Goal: Navigation & Orientation: Find specific page/section

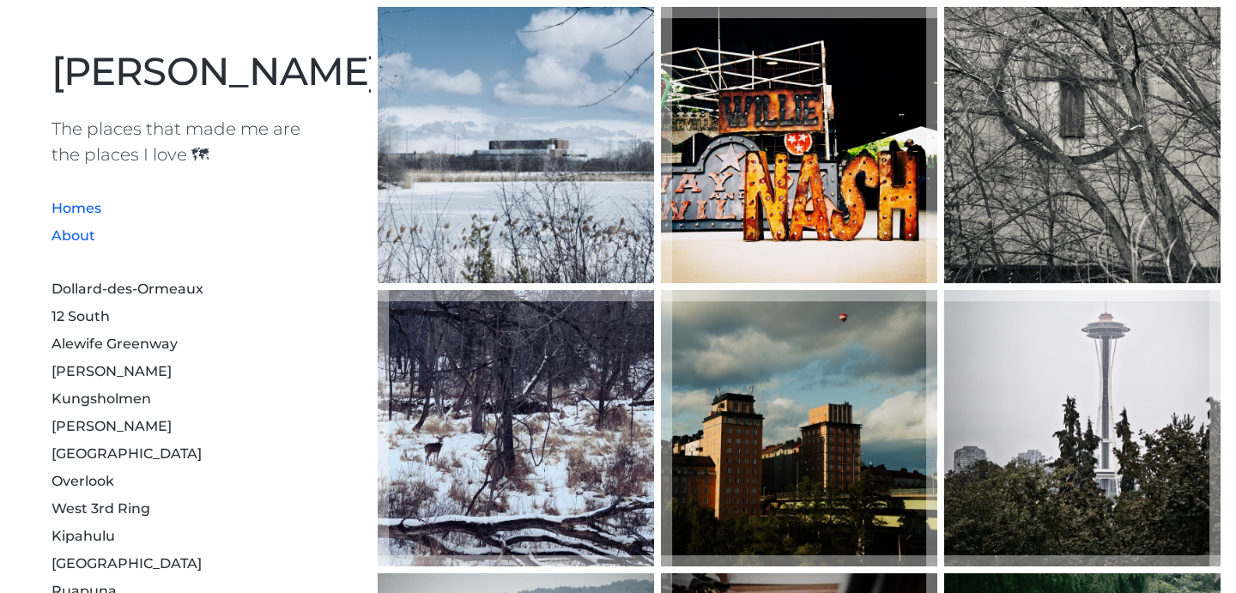
click at [80, 228] on link "About" at bounding box center [74, 235] width 44 height 16
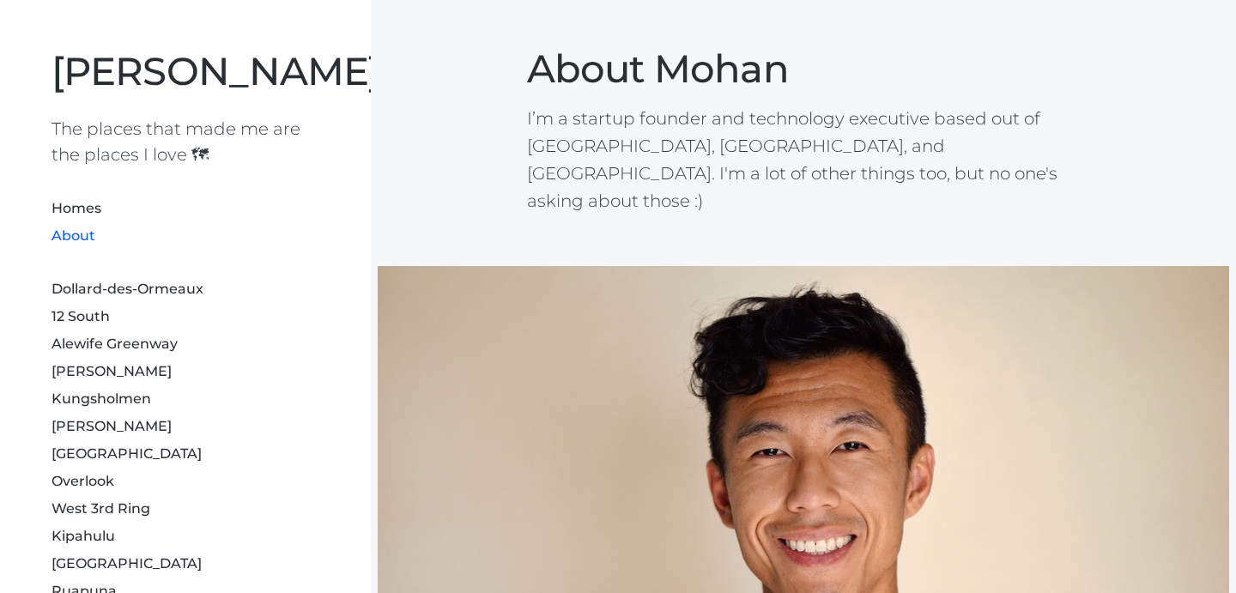
click at [186, 311] on li "12 South" at bounding box center [186, 314] width 268 height 27
click at [186, 290] on link "Dollard-des-Ormeaux" at bounding box center [128, 289] width 152 height 16
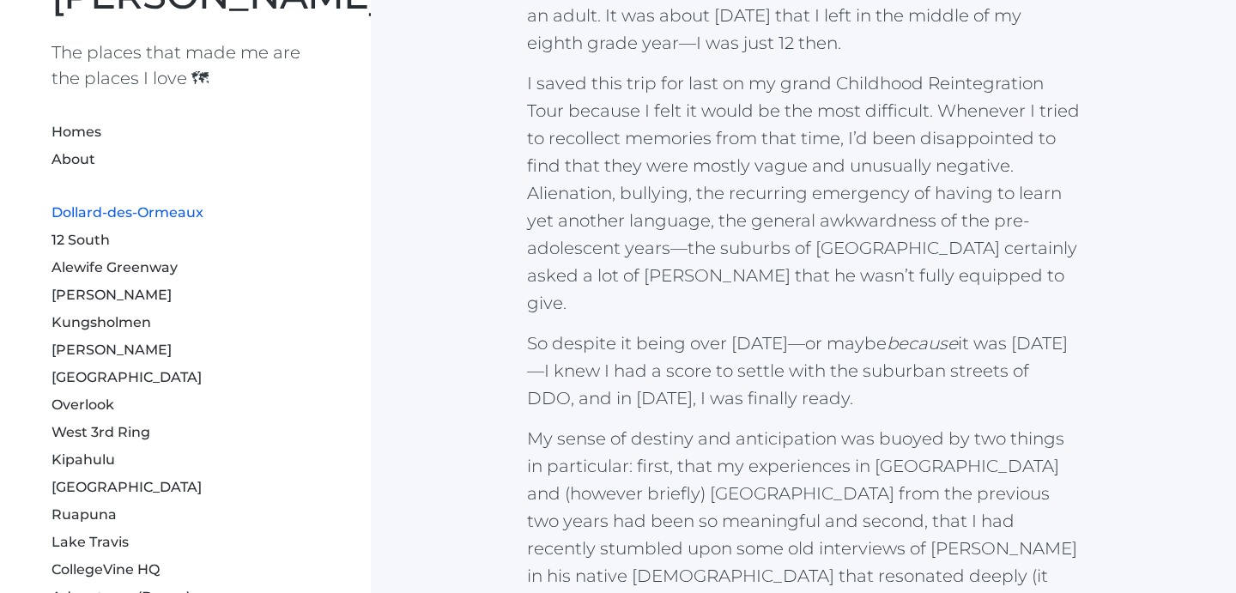
scroll to position [217, 0]
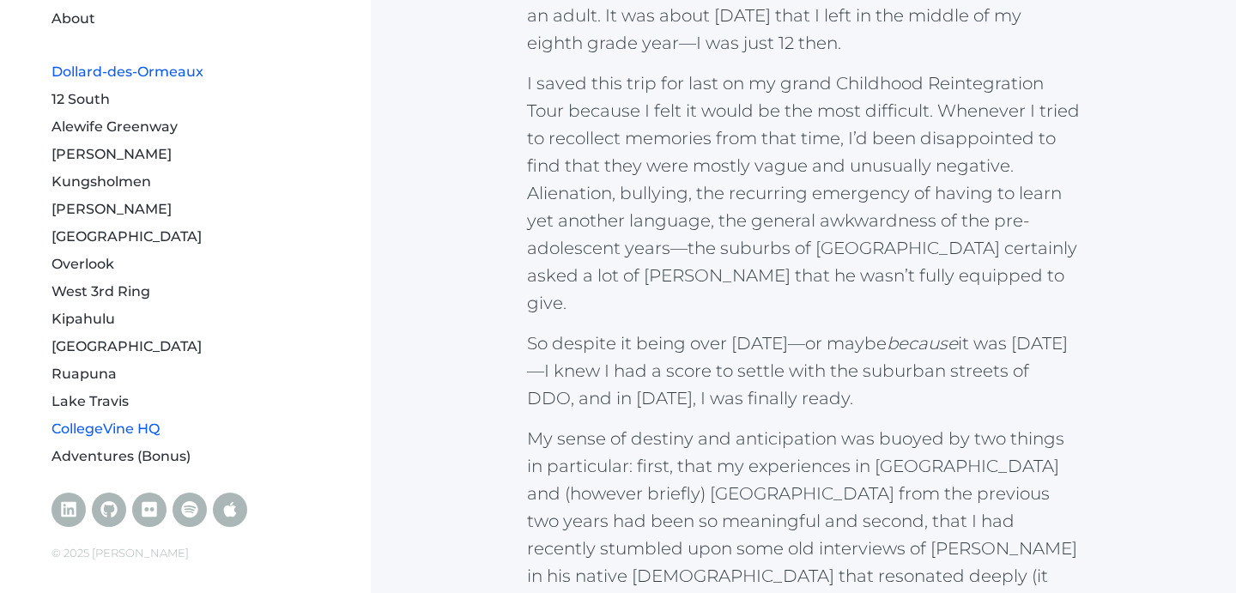
click at [102, 425] on link "CollegeVine HQ" at bounding box center [106, 429] width 108 height 16
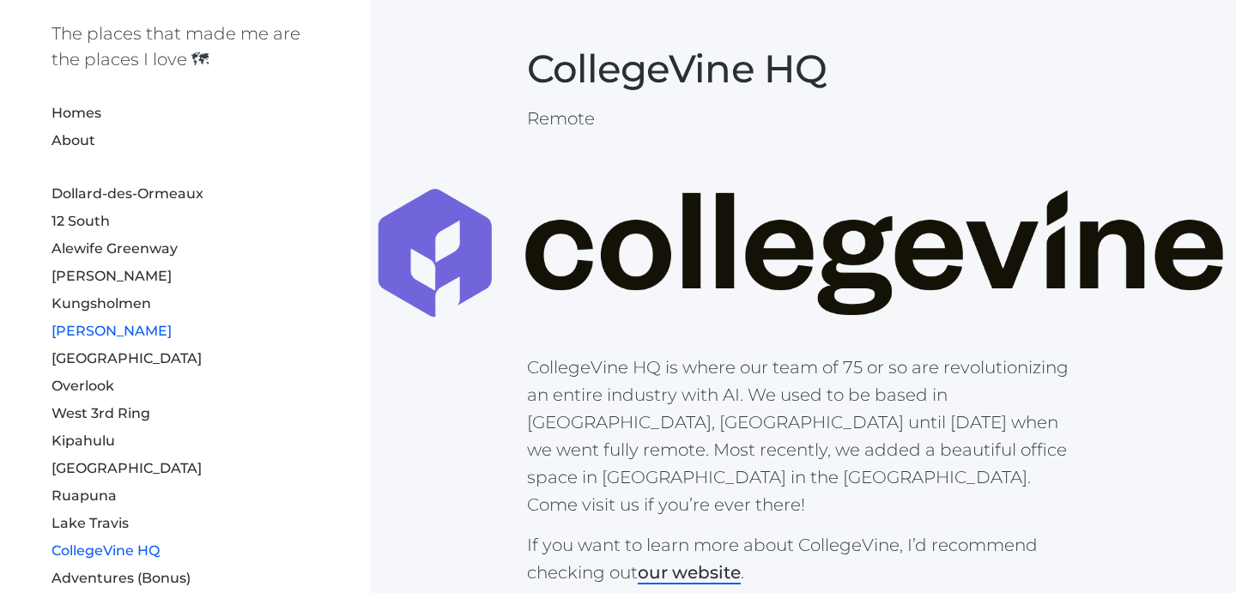
scroll to position [217, 0]
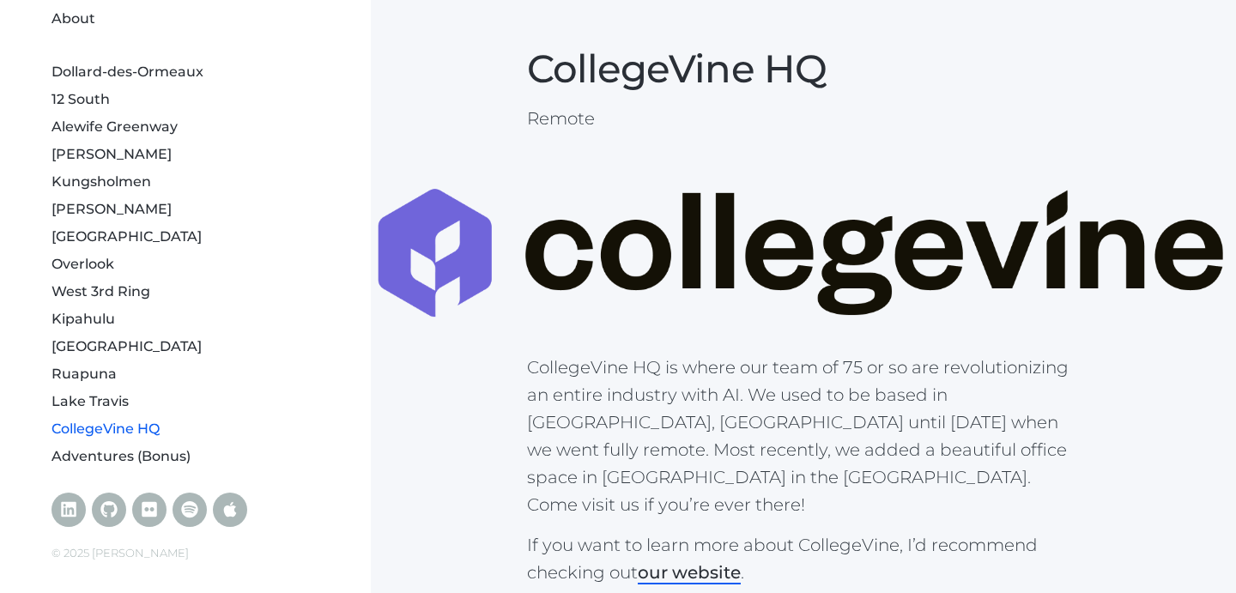
click at [70, 226] on li "[GEOGRAPHIC_DATA]" at bounding box center [186, 234] width 268 height 27
click at [70, 232] on link "[GEOGRAPHIC_DATA]" at bounding box center [127, 236] width 150 height 16
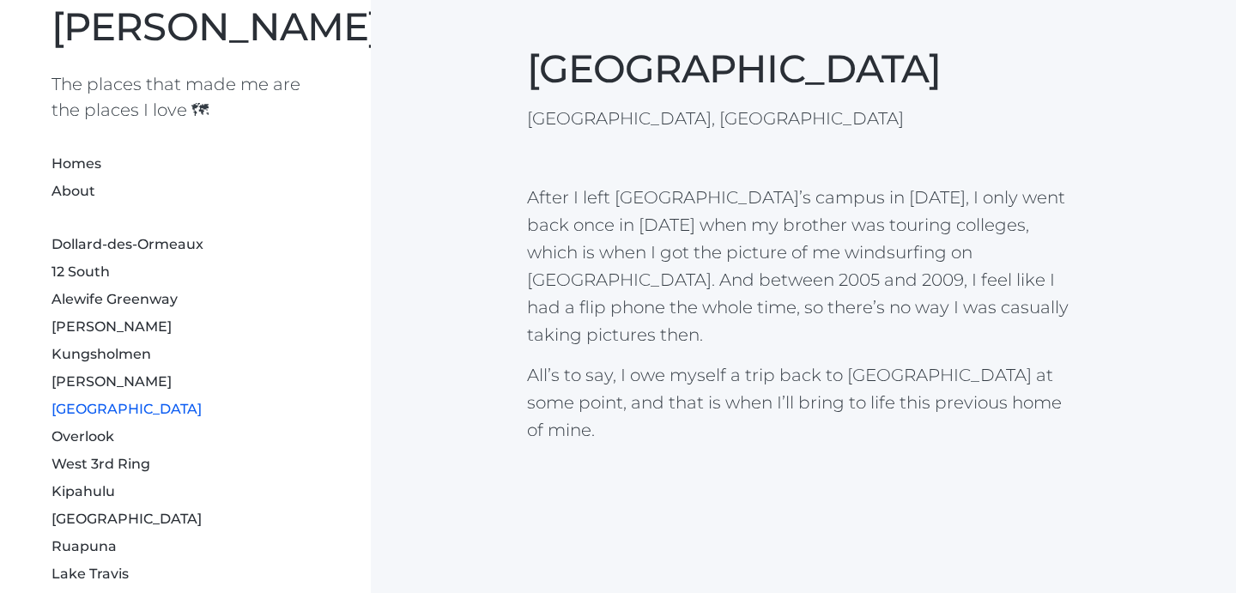
scroll to position [45, 0]
click at [82, 388] on link "[PERSON_NAME]" at bounding box center [112, 381] width 120 height 16
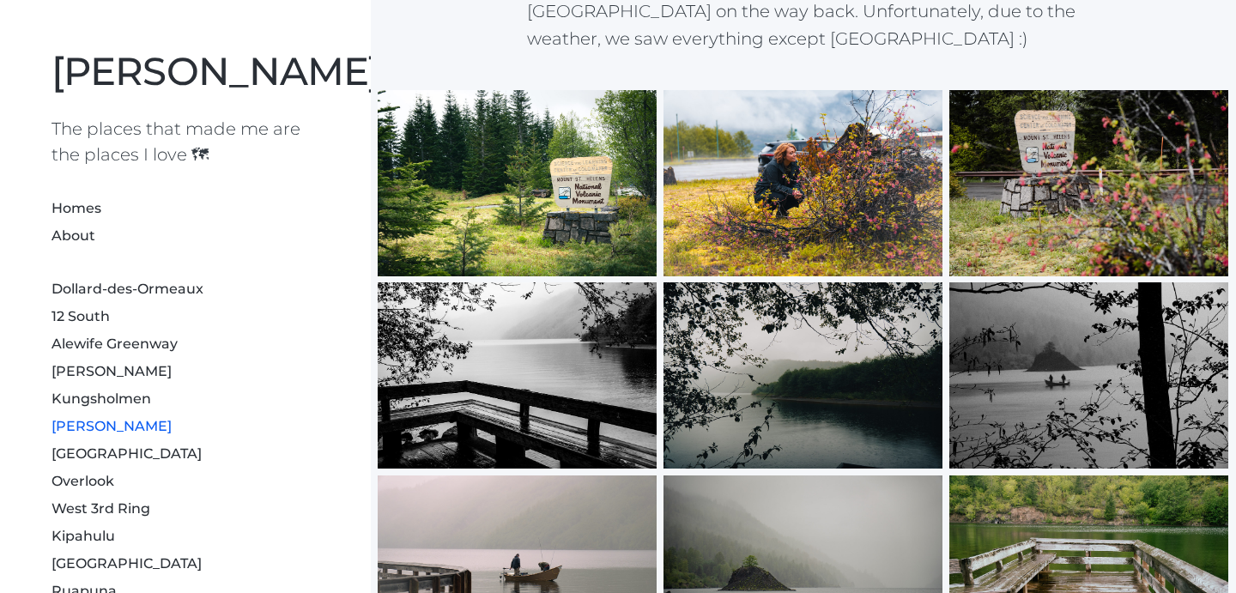
scroll to position [1921, 0]
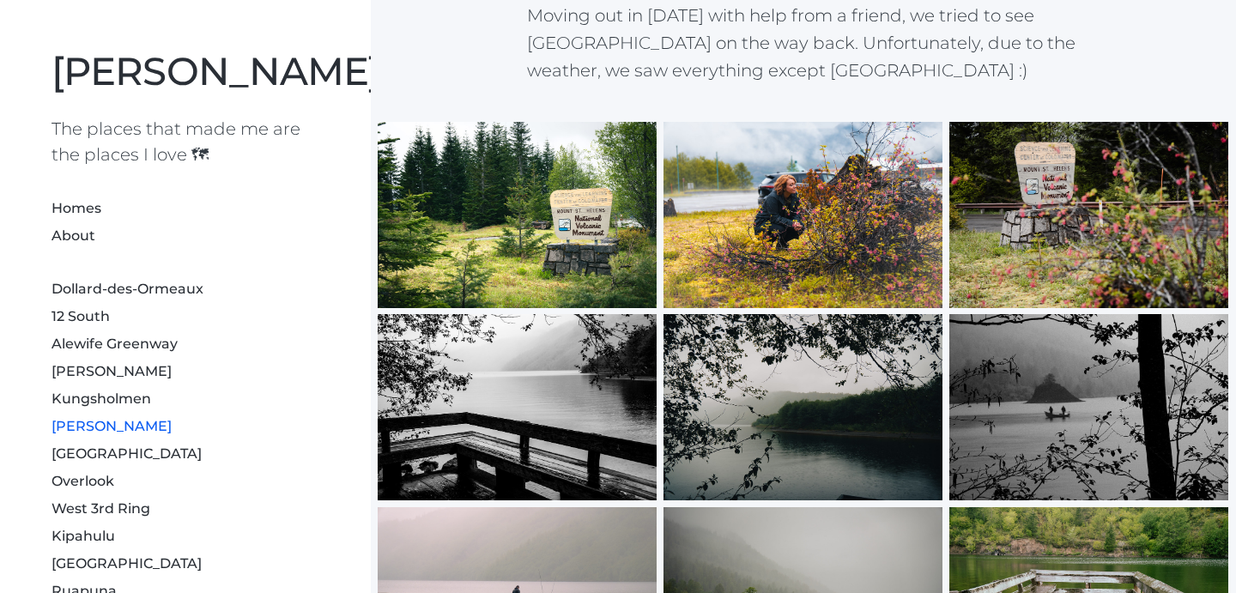
click at [801, 193] on div at bounding box center [803, 215] width 279 height 186
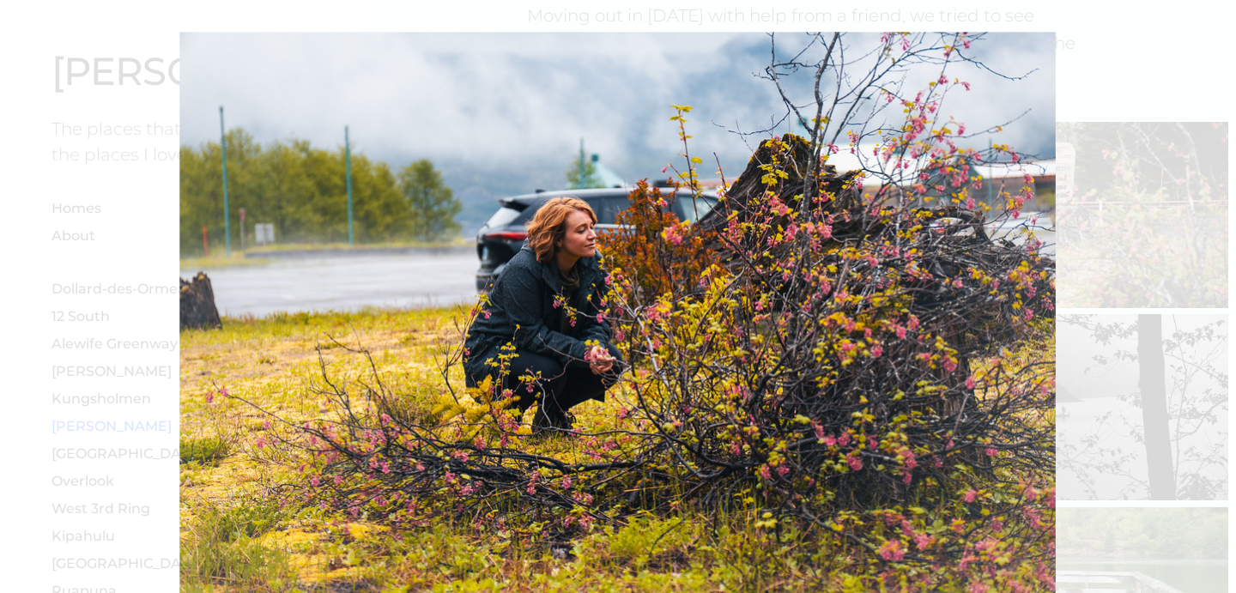
click at [1181, 245] on div at bounding box center [618, 297] width 1236 height 1780
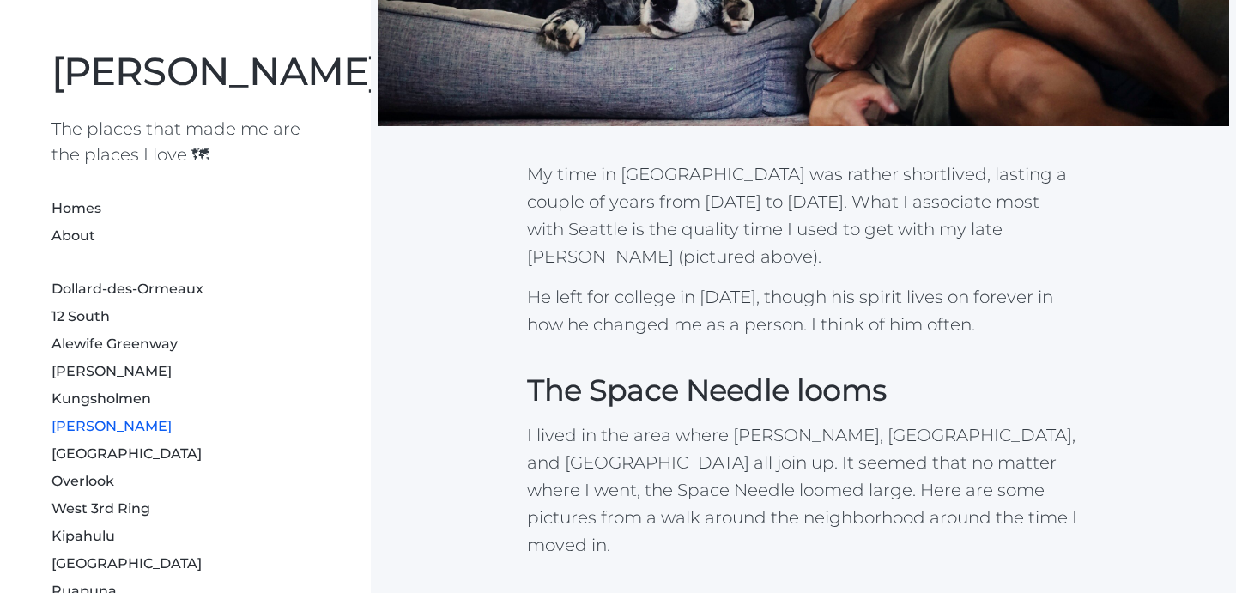
scroll to position [0, 0]
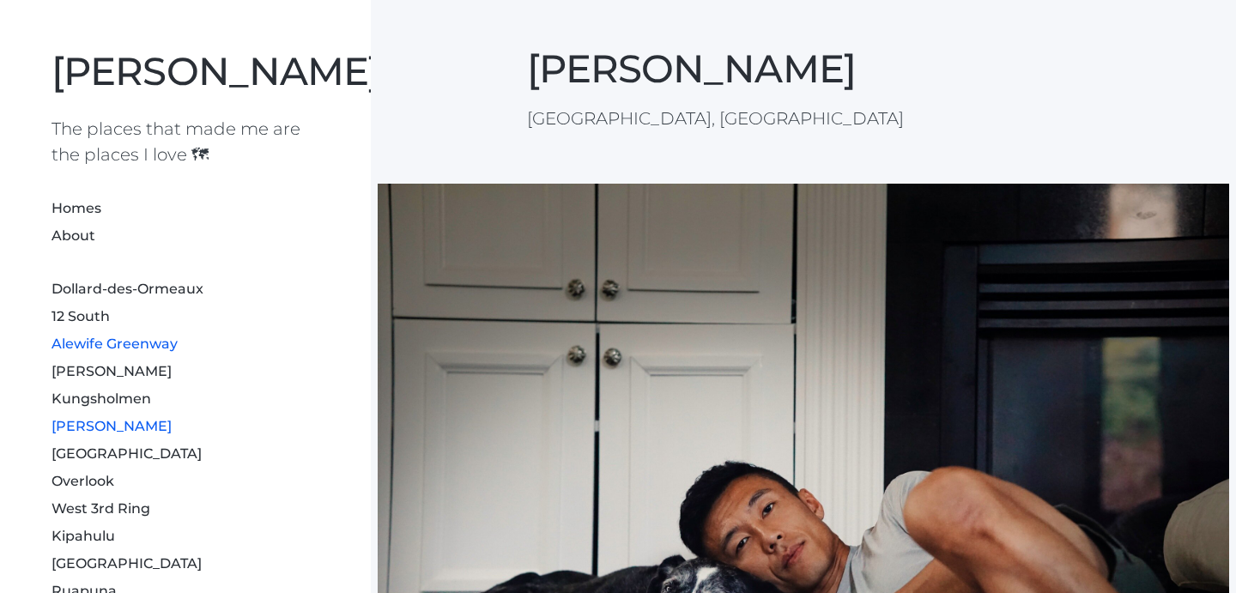
click at [152, 345] on link "Alewife Greenway" at bounding box center [115, 344] width 126 height 16
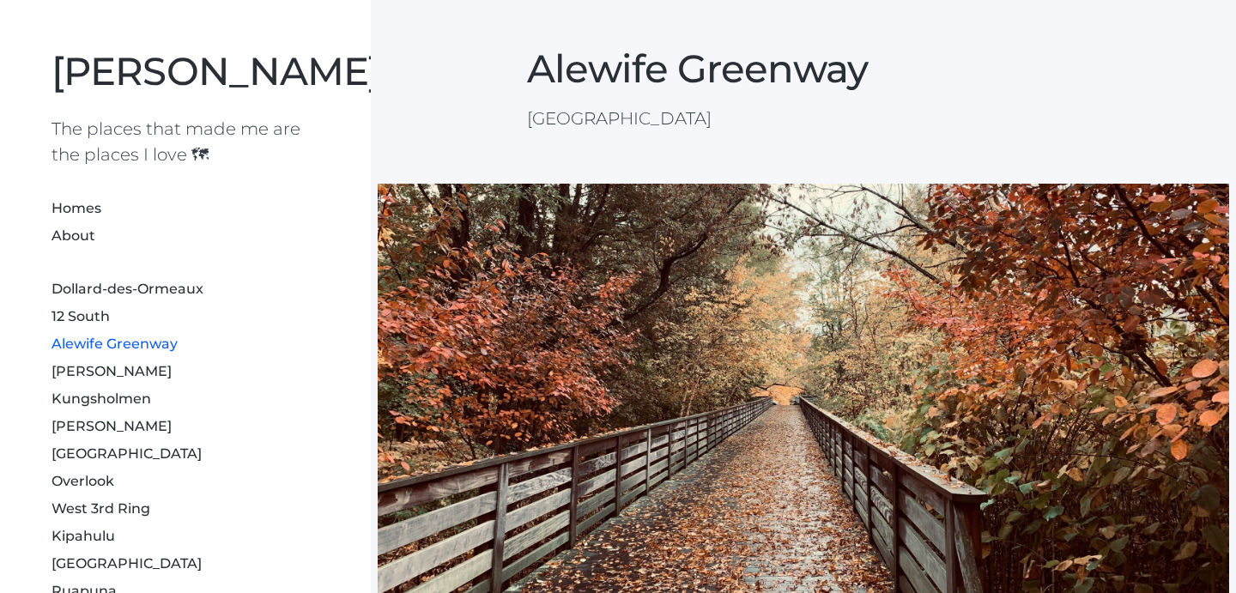
click at [71, 226] on li "About" at bounding box center [186, 234] width 268 height 27
click at [76, 213] on link "Homes" at bounding box center [77, 208] width 50 height 16
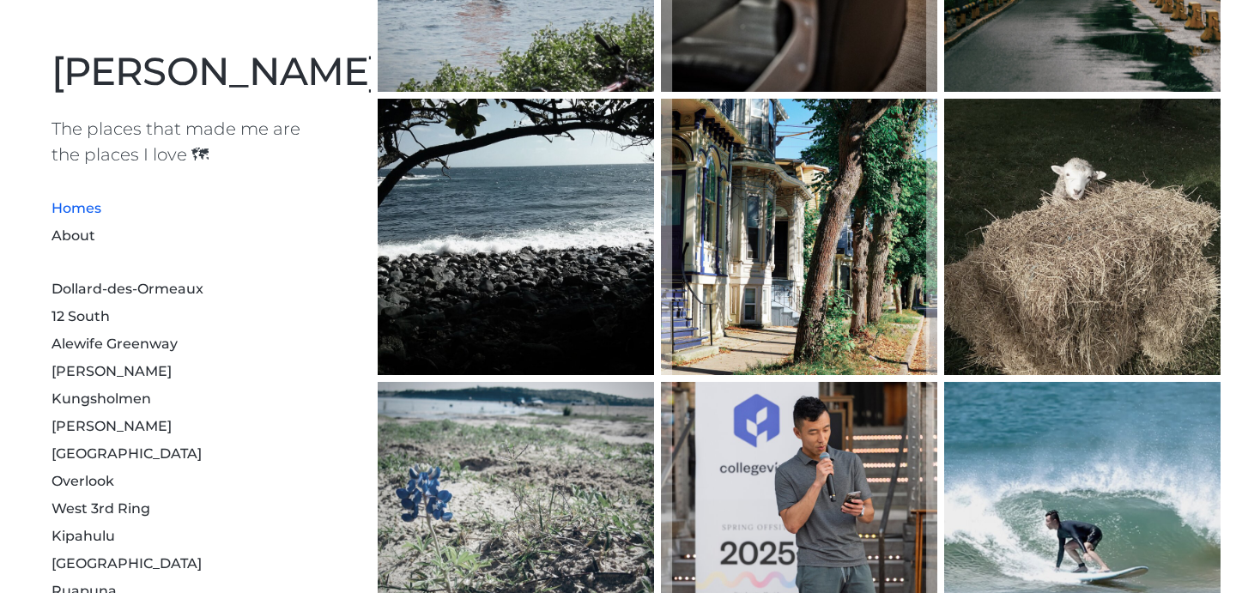
scroll to position [830, 0]
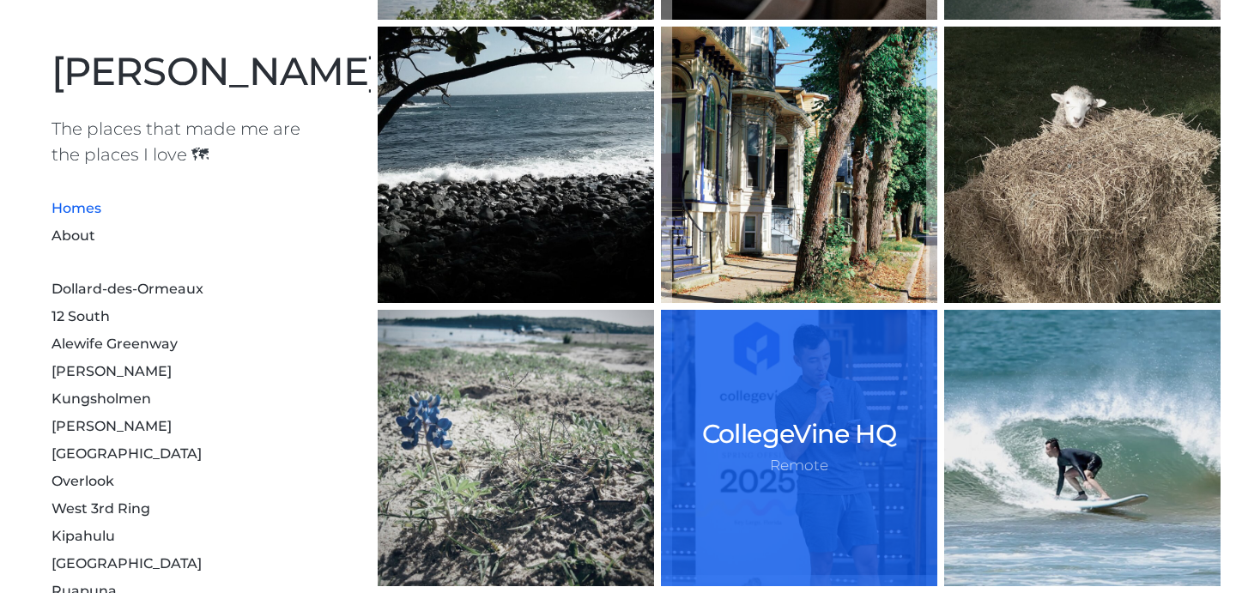
click at [800, 406] on div "CollegeVine HQ Remote" at bounding box center [799, 448] width 276 height 276
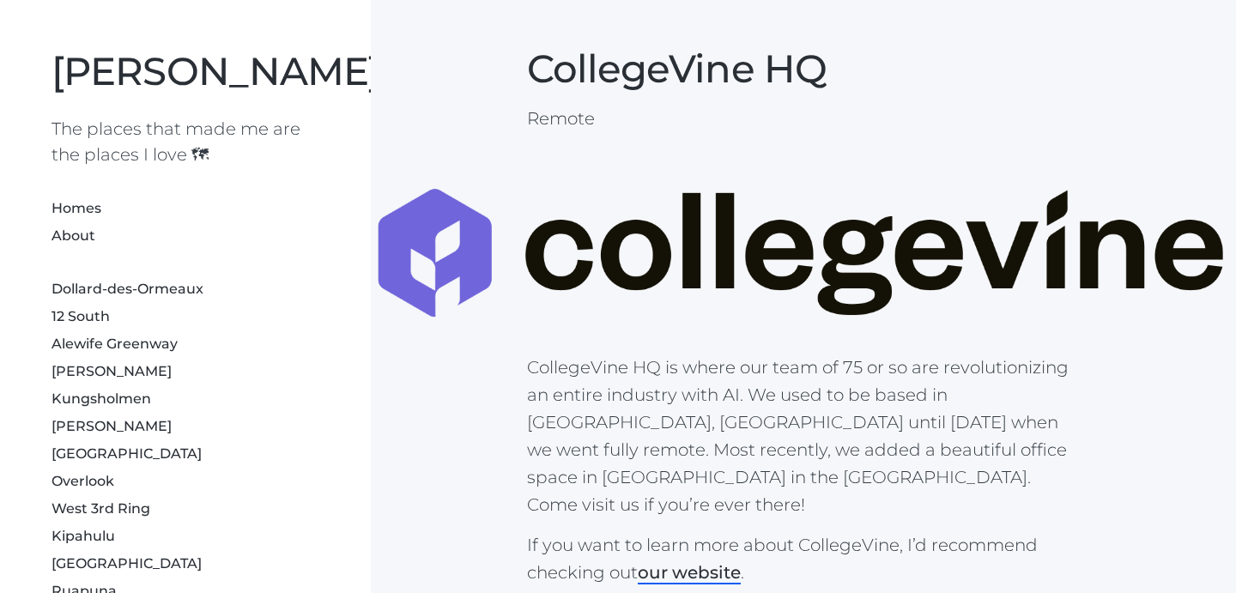
drag, startPoint x: 76, startPoint y: 231, endPoint x: 836, endPoint y: 7, distance: 792.1
